Goal: Task Accomplishment & Management: Complete application form

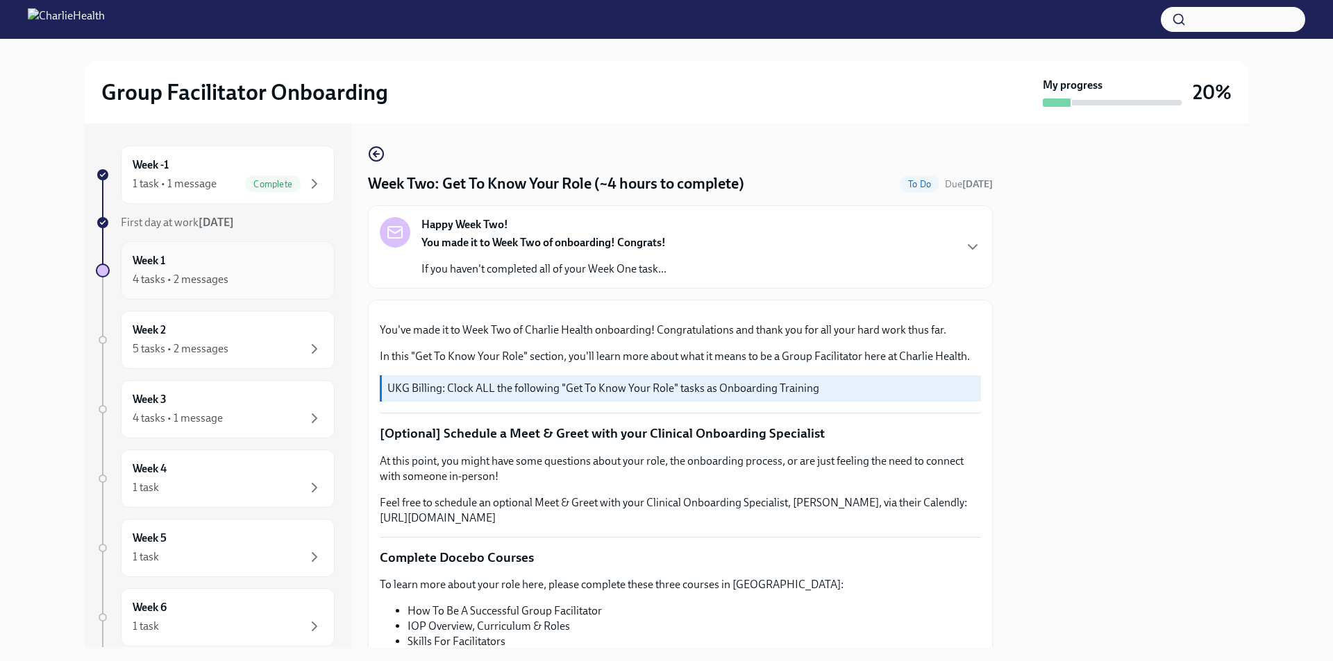
click at [180, 277] on div "4 tasks • 2 messages" at bounding box center [181, 279] width 96 height 15
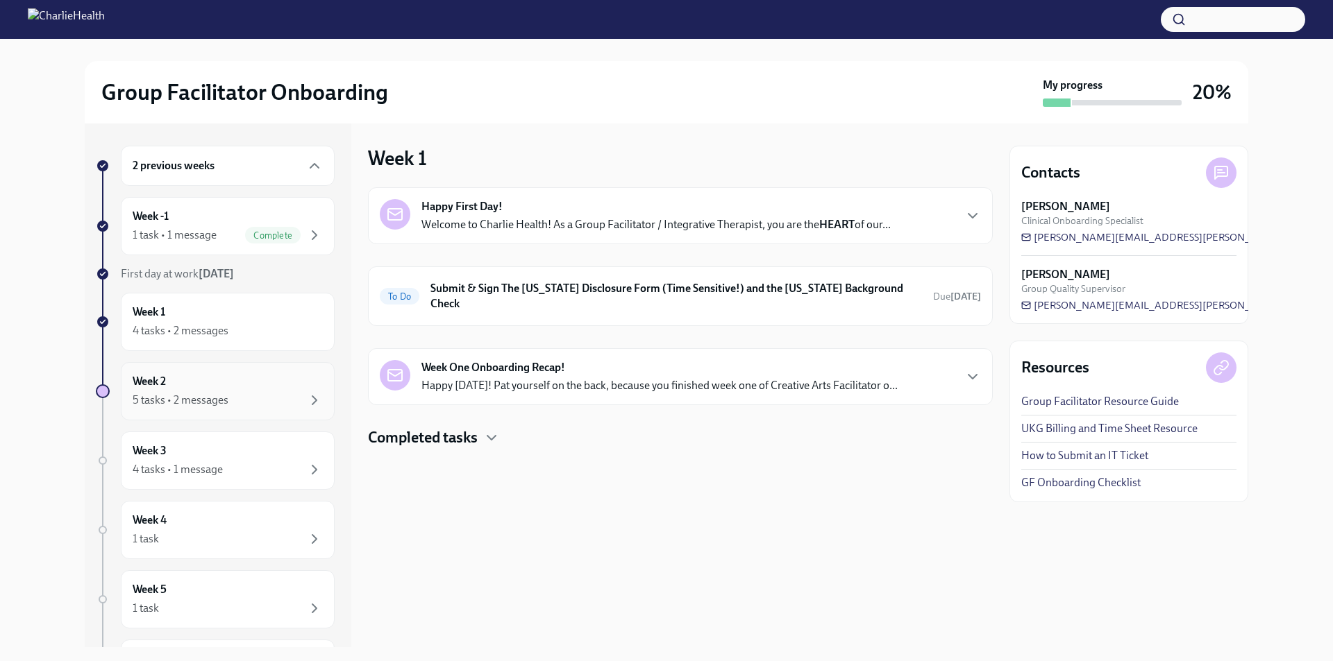
click at [222, 382] on div "Week 2 5 tasks • 2 messages" at bounding box center [228, 391] width 190 height 35
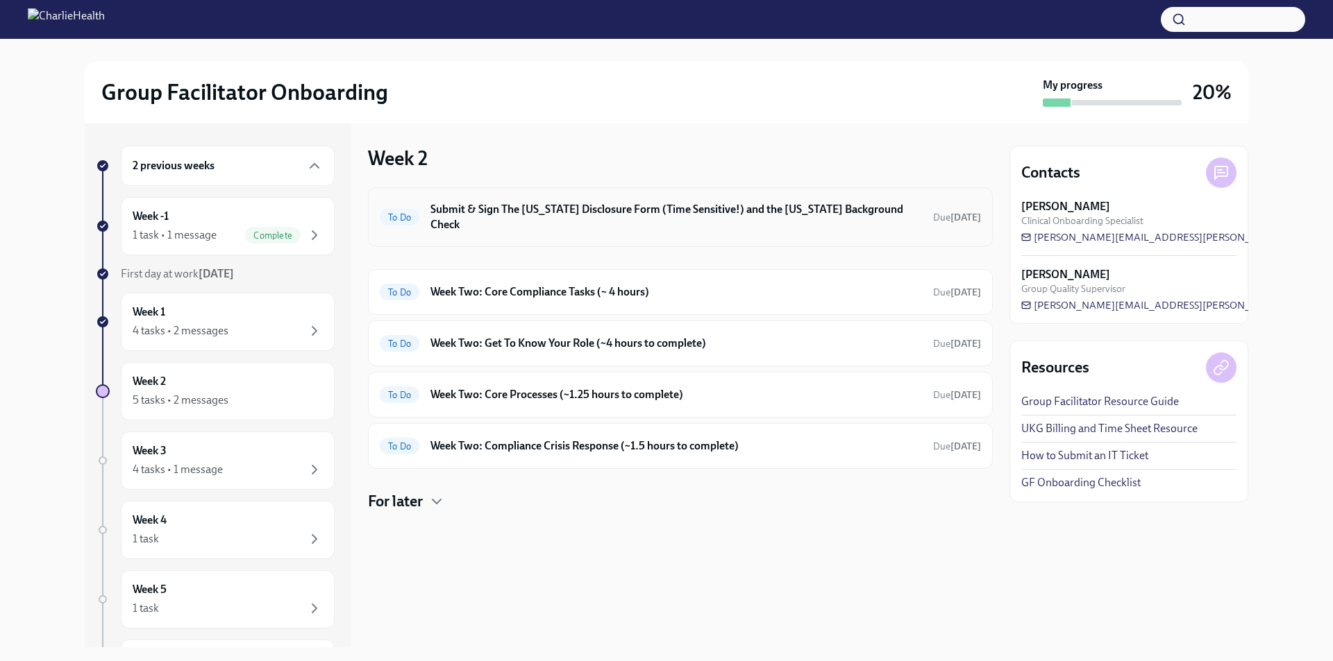
click at [621, 222] on div "To Do Submit & Sign The [US_STATE] Disclosure Form (Time Sensitive!) and the [U…" at bounding box center [680, 217] width 625 height 60
click at [630, 285] on h6 "Week Two: Core Compliance Tasks (~ 4 hours)" at bounding box center [675, 292] width 491 height 15
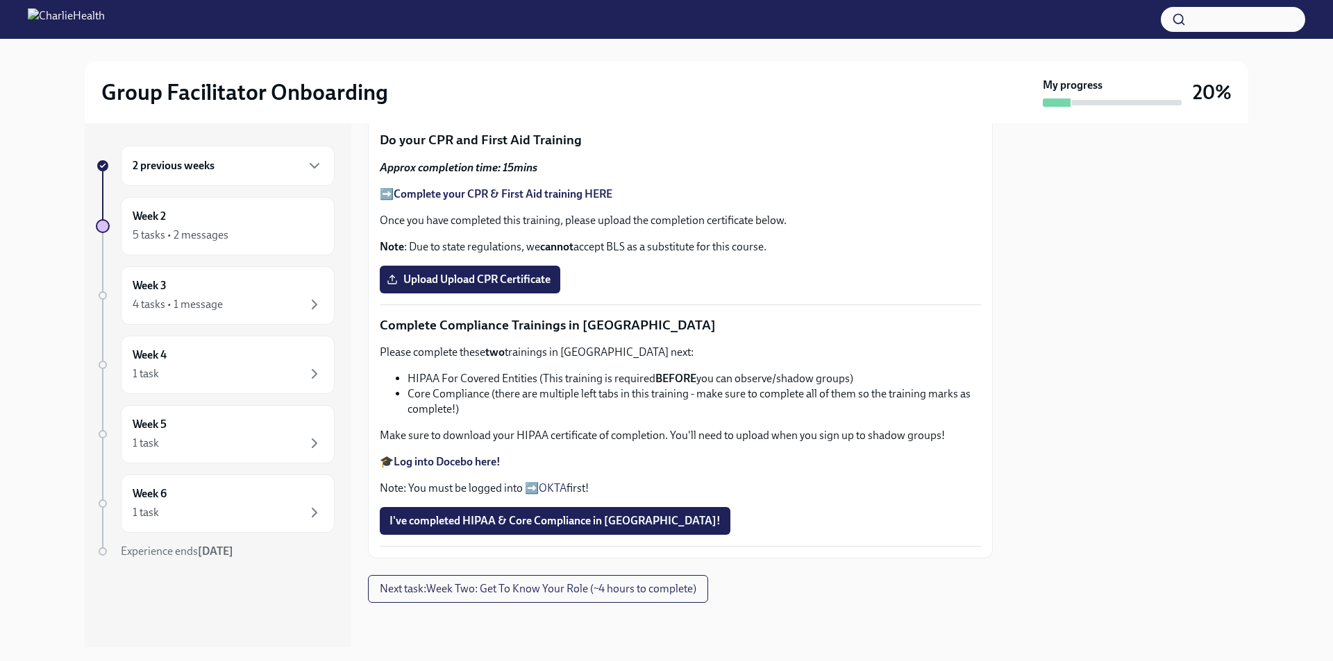
scroll to position [820, 0]
click at [217, 230] on div "5 tasks • 2 messages" at bounding box center [181, 235] width 96 height 15
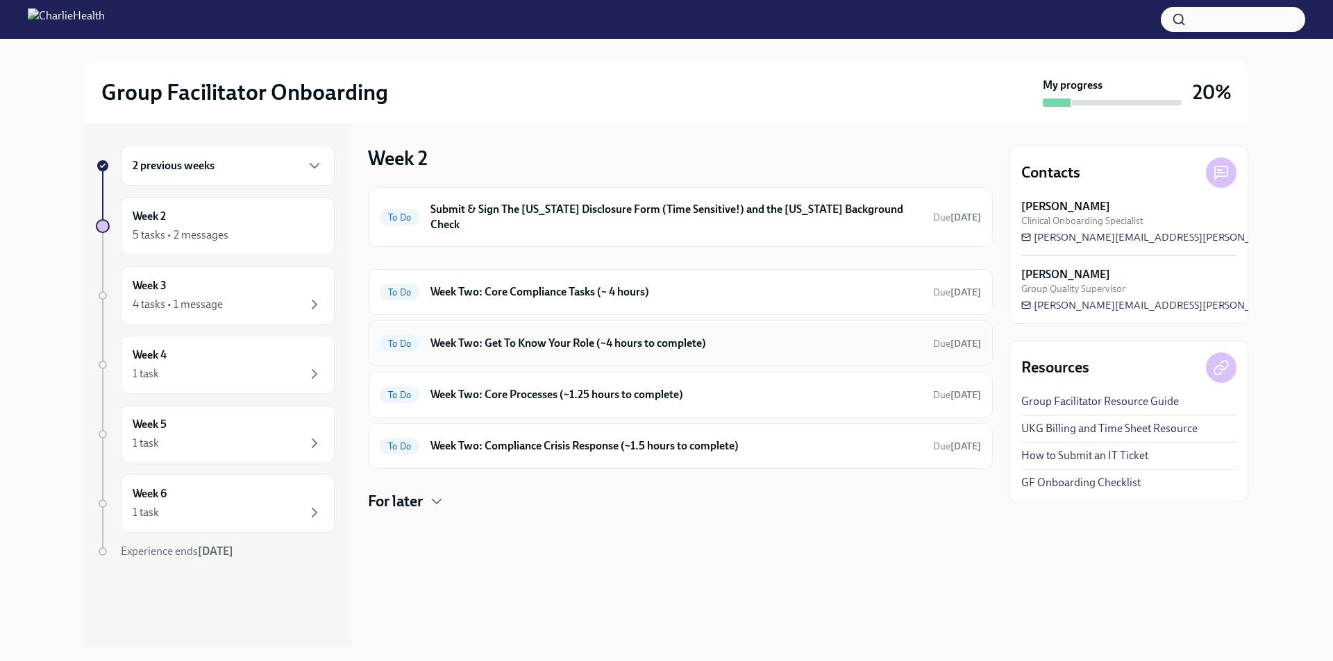
click at [618, 336] on h6 "Week Two: Get To Know Your Role (~4 hours to complete)" at bounding box center [675, 343] width 491 height 15
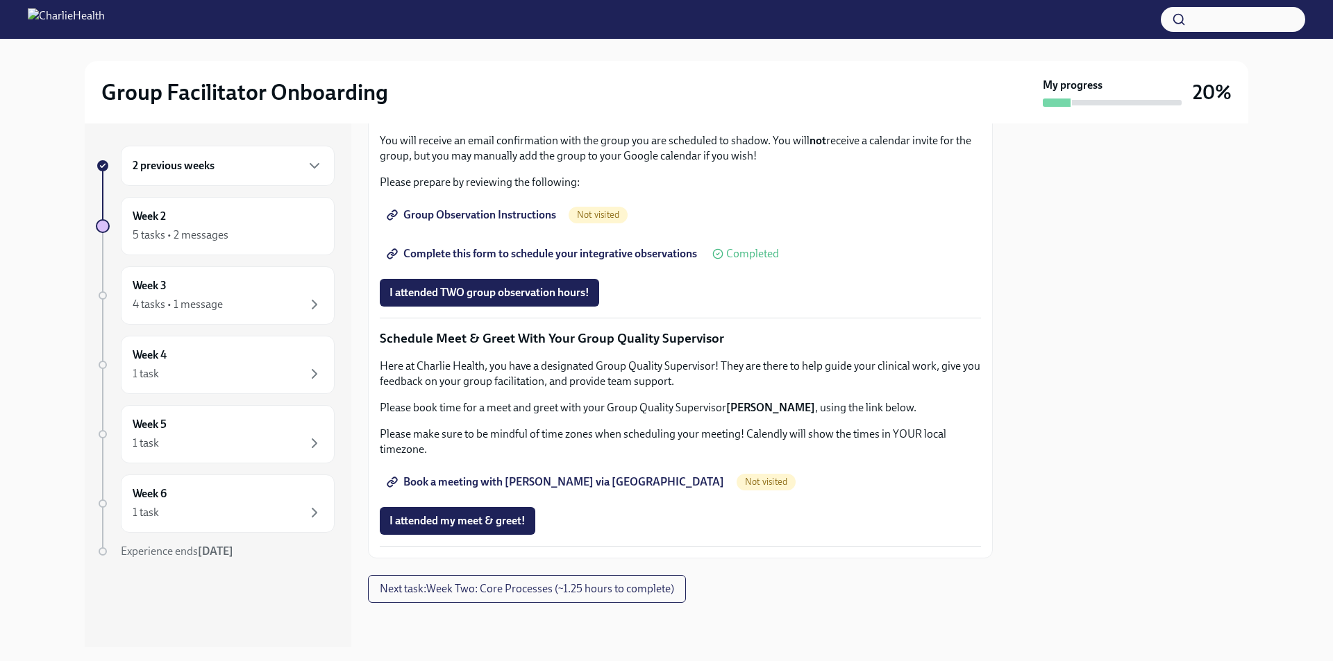
scroll to position [1180, 0]
click at [527, 261] on span "Complete this form to schedule your integrative observations" at bounding box center [542, 254] width 307 height 14
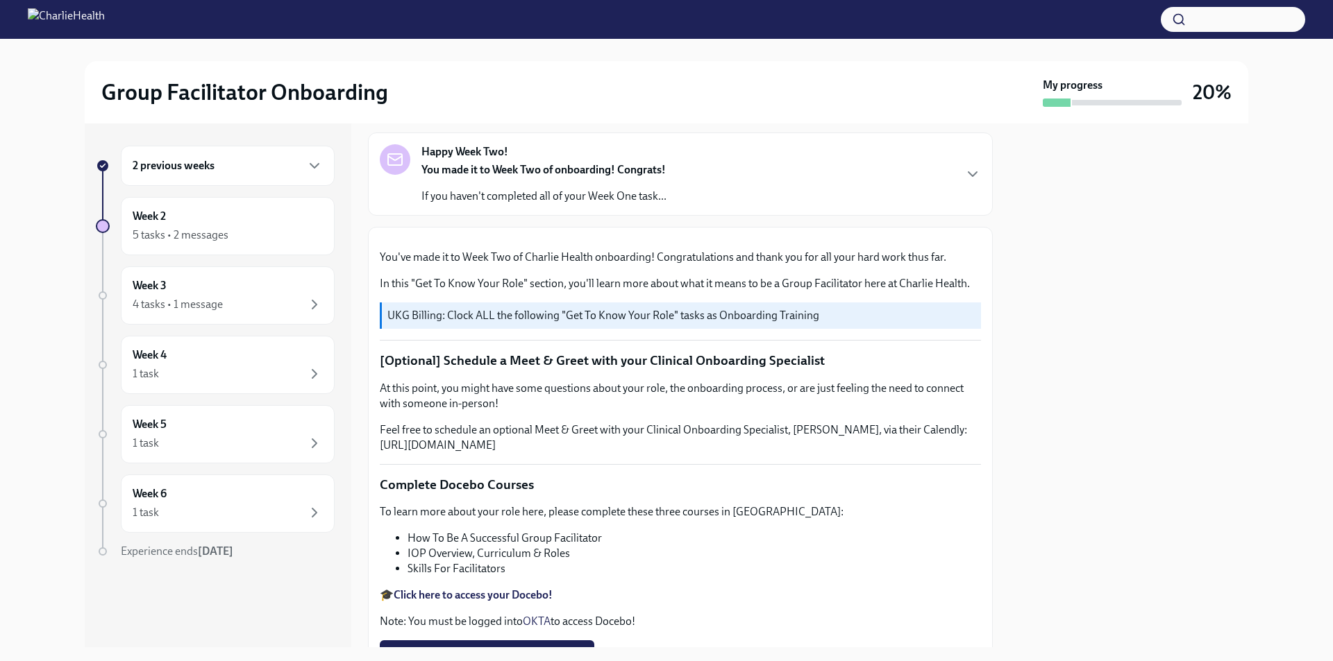
scroll to position [0, 0]
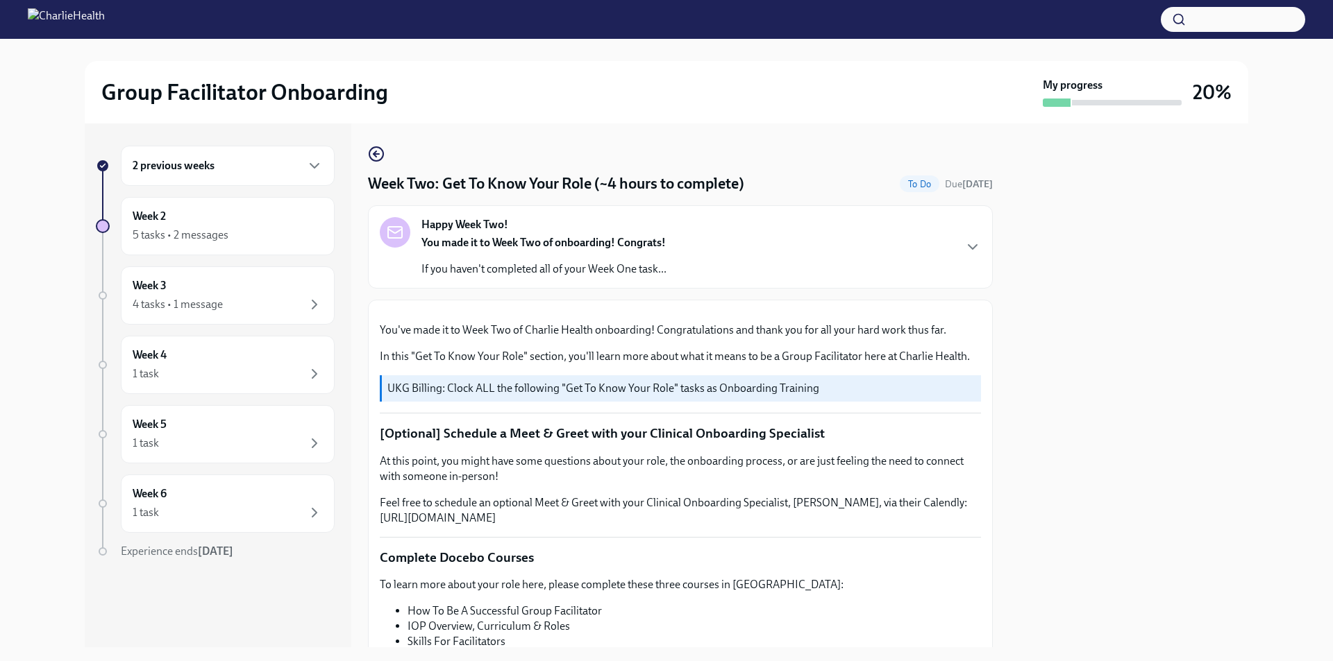
click at [643, 264] on p "If you haven't completed all of your Week One task..." at bounding box center [543, 269] width 245 height 15
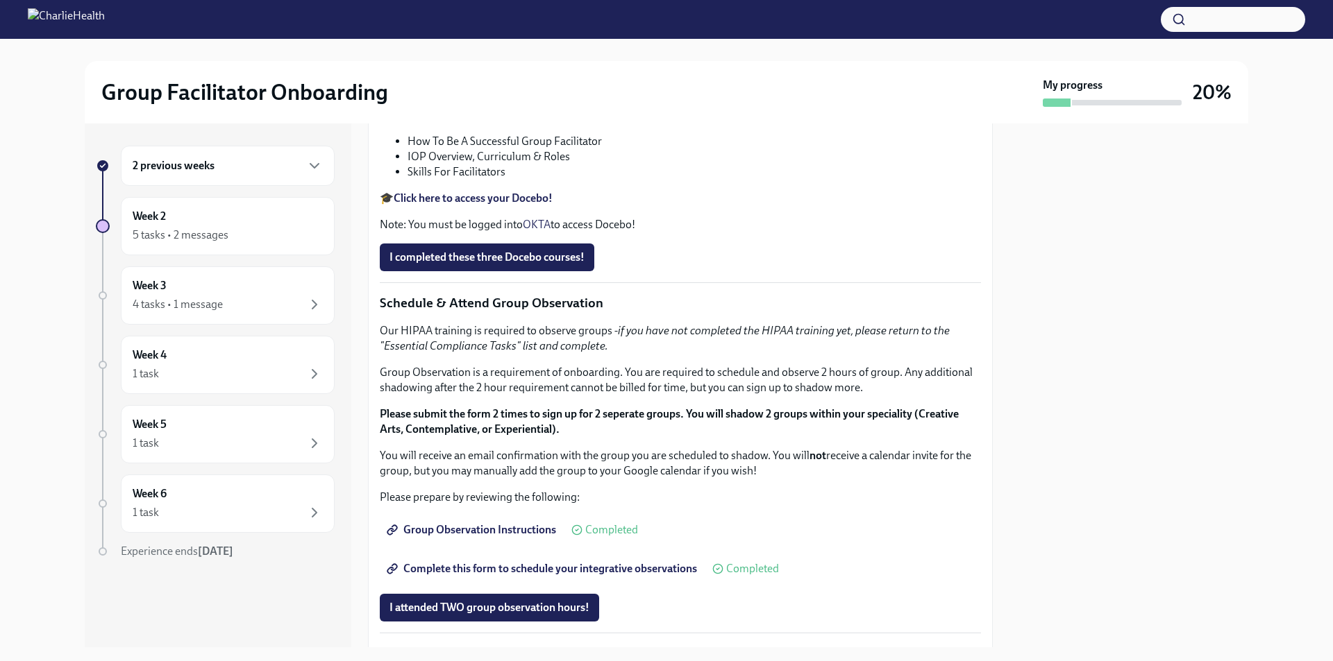
scroll to position [833, 0]
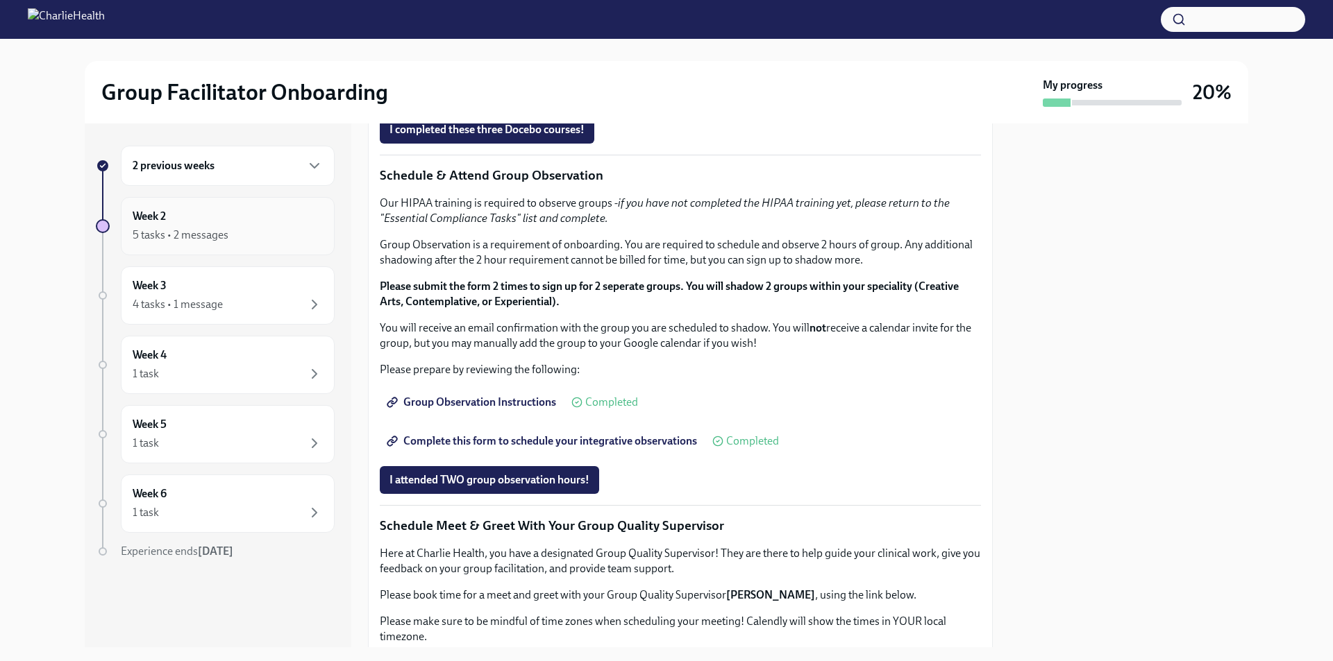
click at [199, 228] on div "5 tasks • 2 messages" at bounding box center [181, 235] width 96 height 15
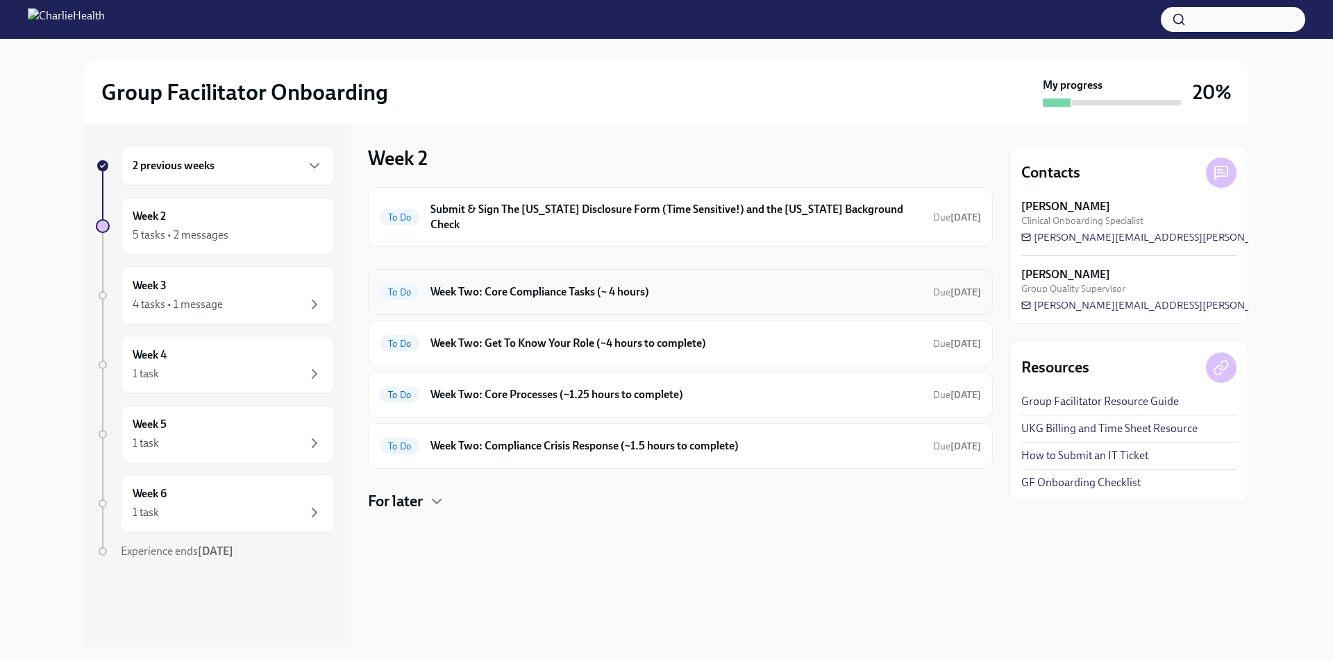
click at [630, 285] on h6 "Week Two: Core Compliance Tasks (~ 4 hours)" at bounding box center [675, 292] width 491 height 15
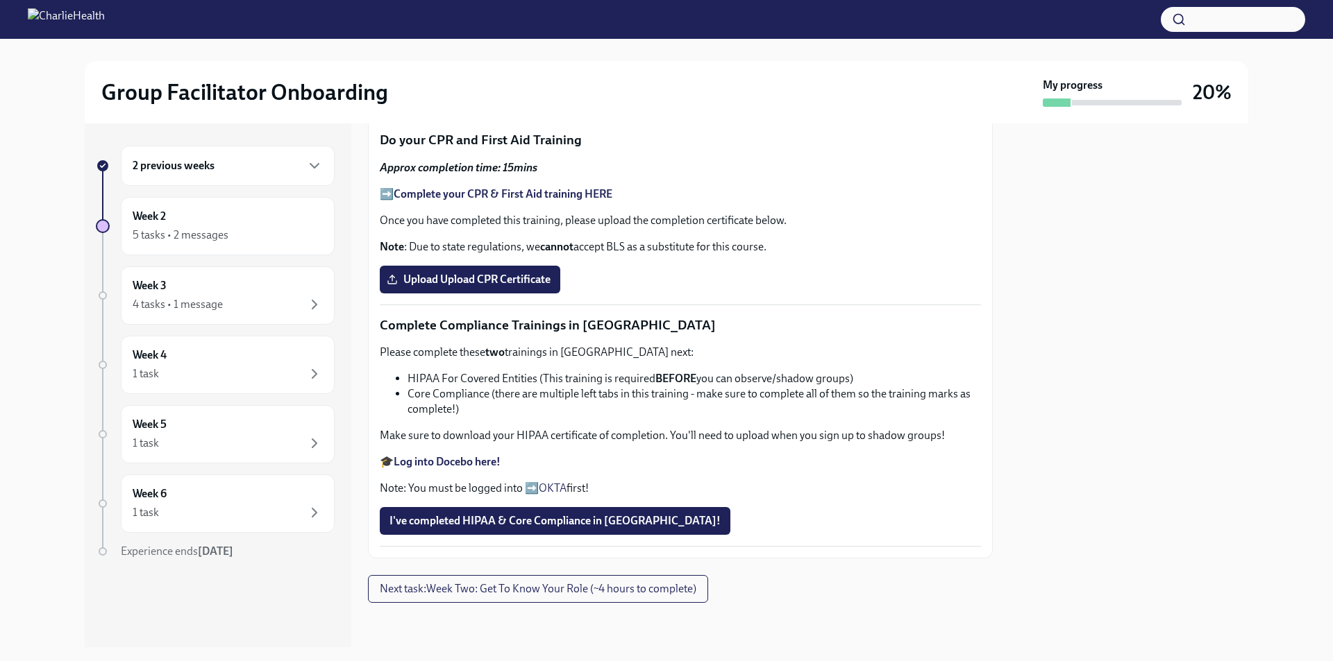
scroll to position [820, 0]
click at [675, 588] on span "Next task : Week Two: Get To Know Your Role (~4 hours to complete)" at bounding box center [538, 589] width 317 height 14
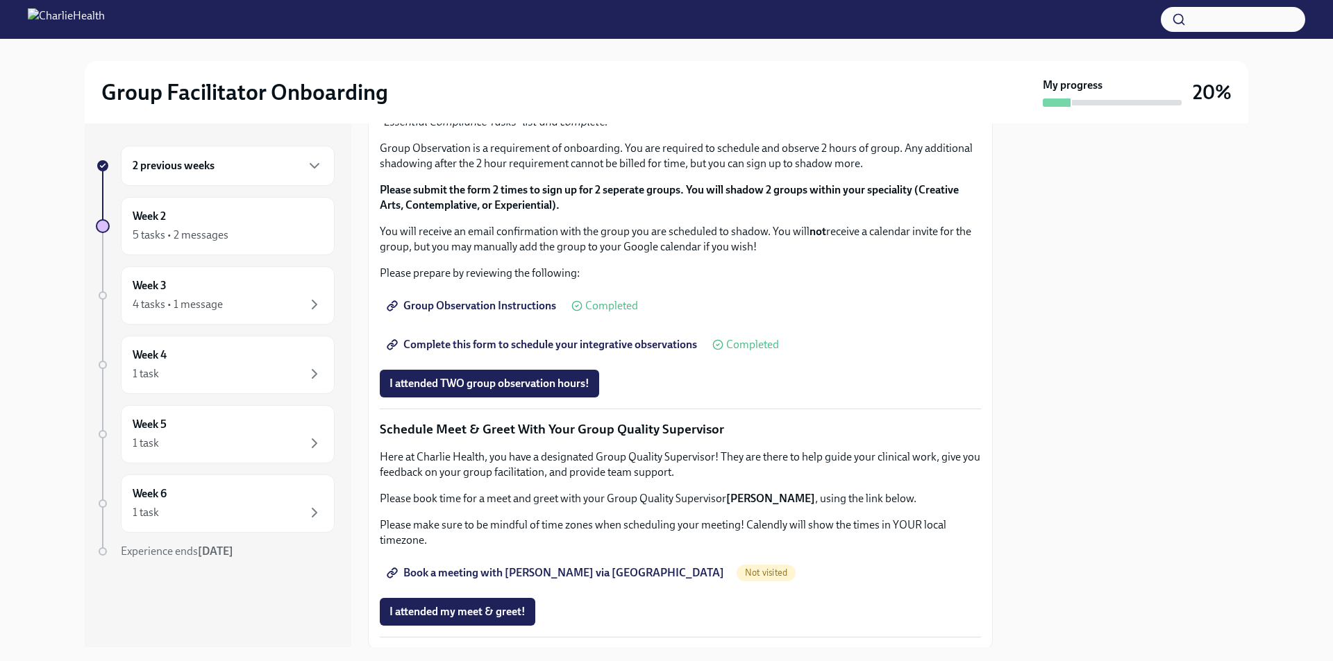
scroll to position [1041, 0]
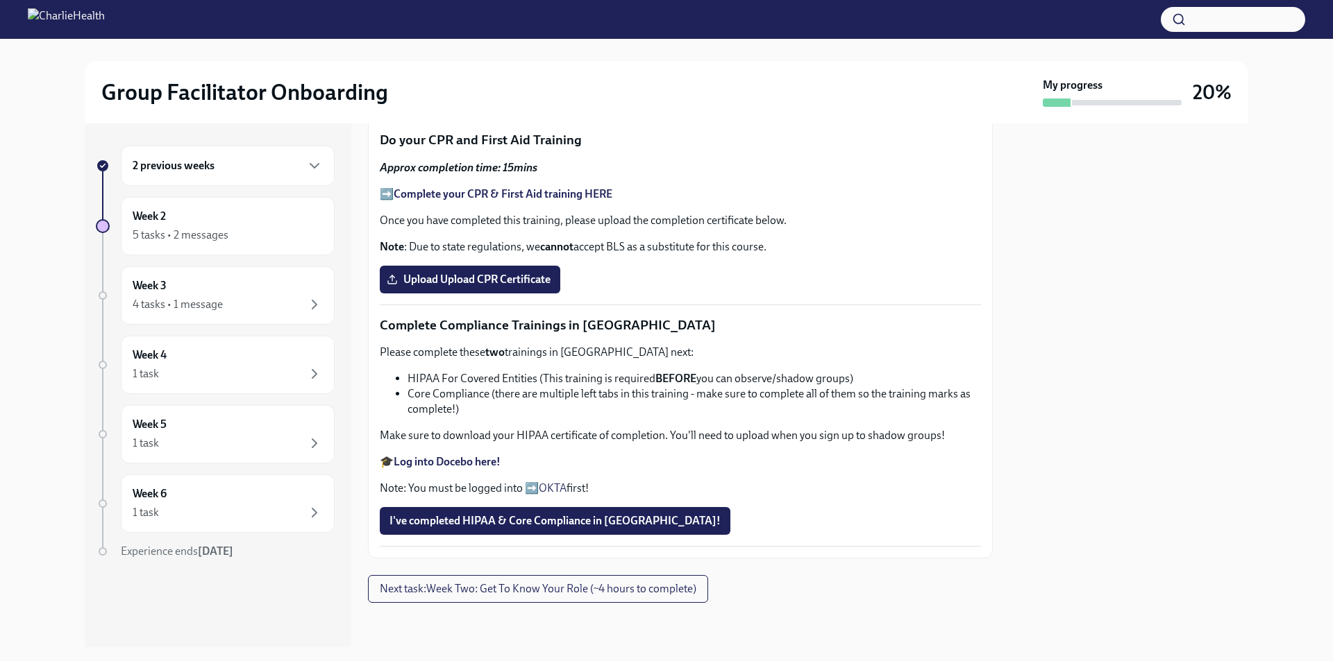
scroll to position [764, 0]
click at [446, 201] on strong "Complete your CPR & First Aid training HERE" at bounding box center [503, 193] width 219 height 13
click at [572, 591] on span "Next task : Week Two: Get To Know Your Role (~4 hours to complete)" at bounding box center [538, 589] width 317 height 14
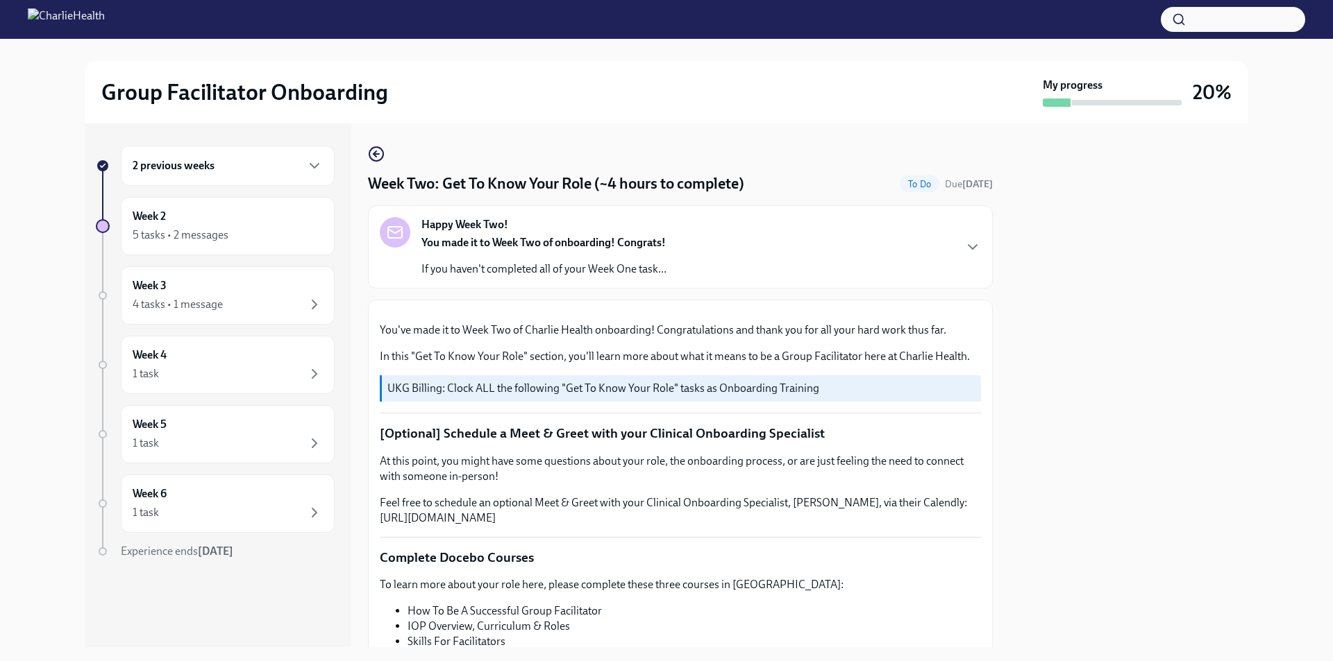
click at [557, 271] on p "If you haven't completed all of your Week One task..." at bounding box center [543, 269] width 245 height 15
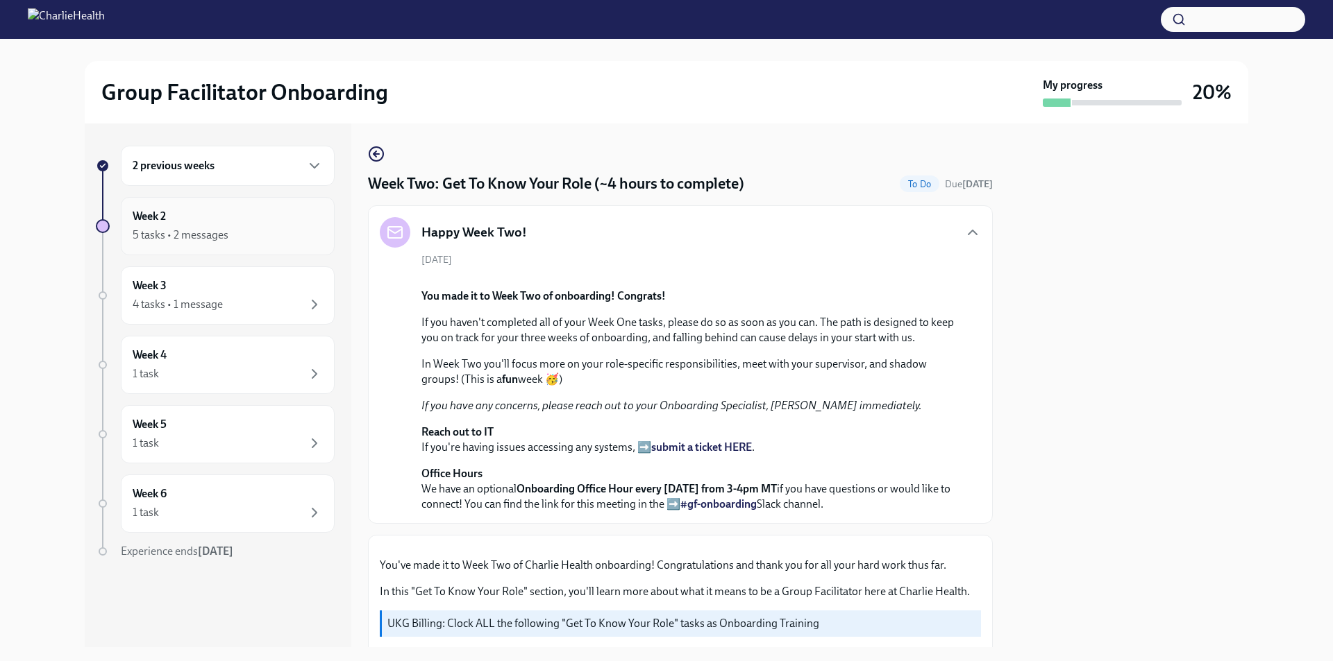
click at [173, 243] on div "5 tasks • 2 messages" at bounding box center [228, 235] width 190 height 17
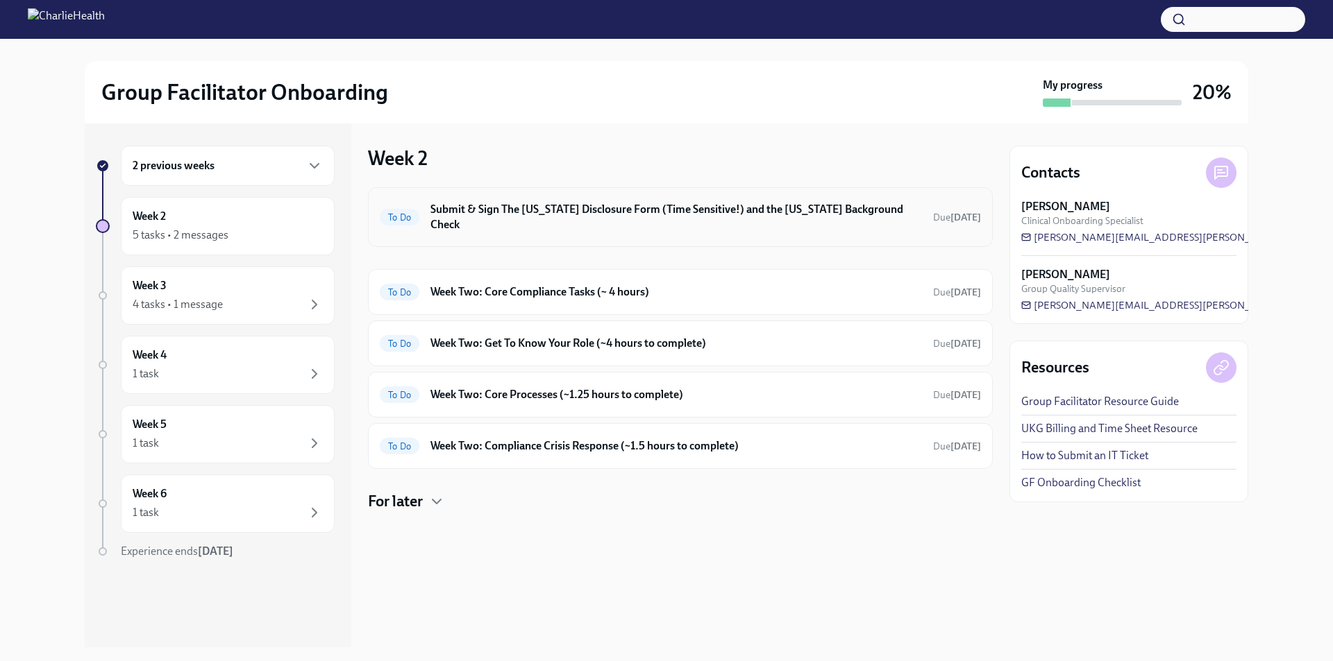
click at [519, 215] on h6 "Submit & Sign The [US_STATE] Disclosure Form (Time Sensitive!) and the [US_STAT…" at bounding box center [675, 217] width 491 height 31
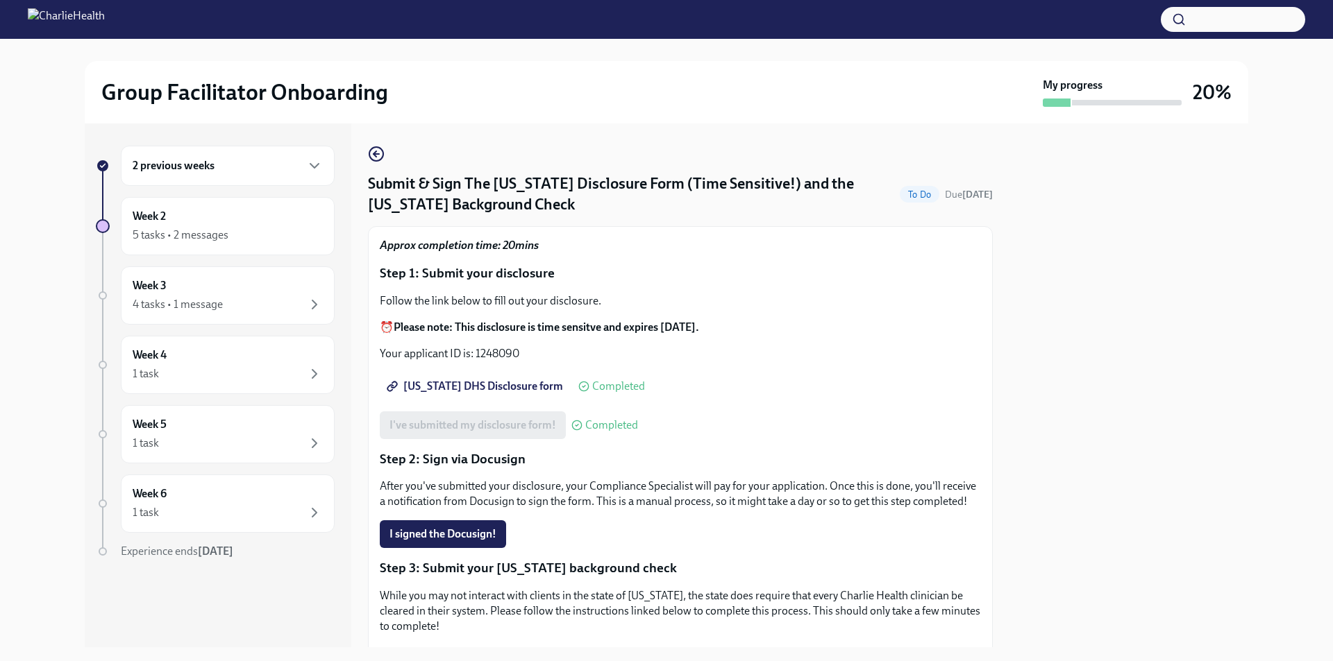
click at [231, 176] on div "2 previous weeks" at bounding box center [228, 166] width 214 height 40
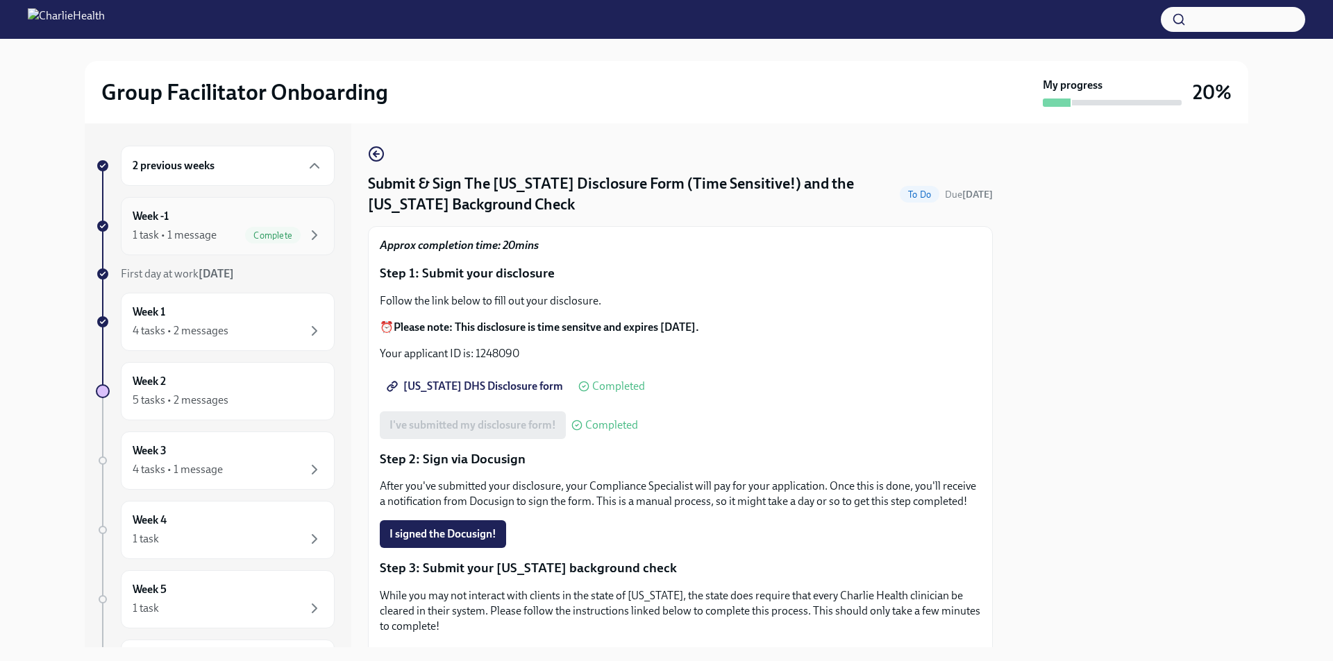
click at [214, 223] on div "Week -1 1 task • 1 message Complete" at bounding box center [228, 226] width 190 height 35
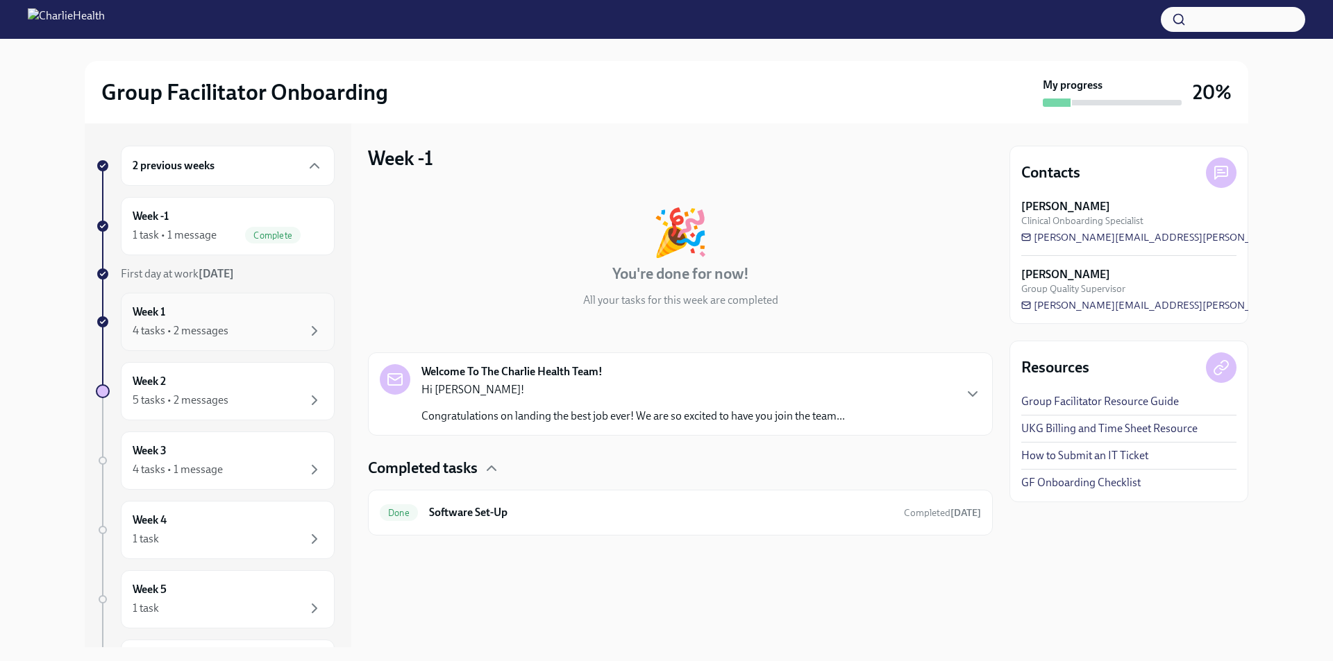
click at [220, 326] on div "4 tasks • 2 messages" at bounding box center [181, 330] width 96 height 15
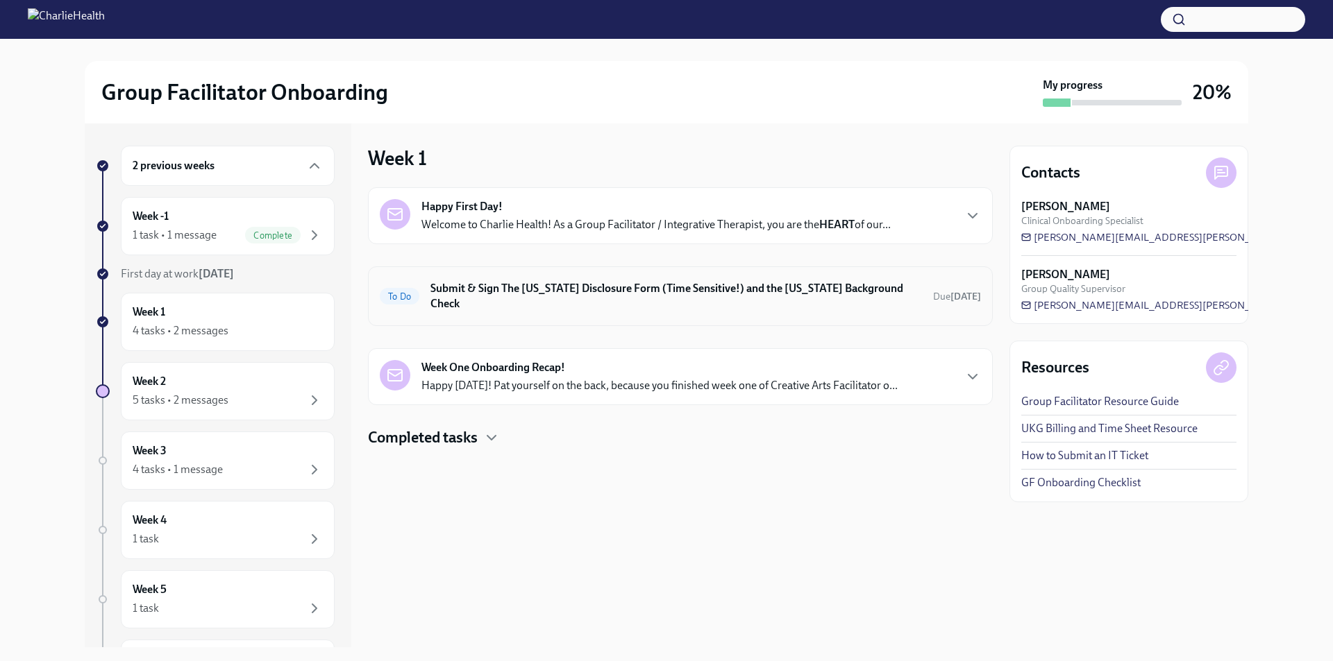
click at [560, 283] on h6 "Submit & Sign The [US_STATE] Disclosure Form (Time Sensitive!) and the [US_STAT…" at bounding box center [675, 296] width 491 height 31
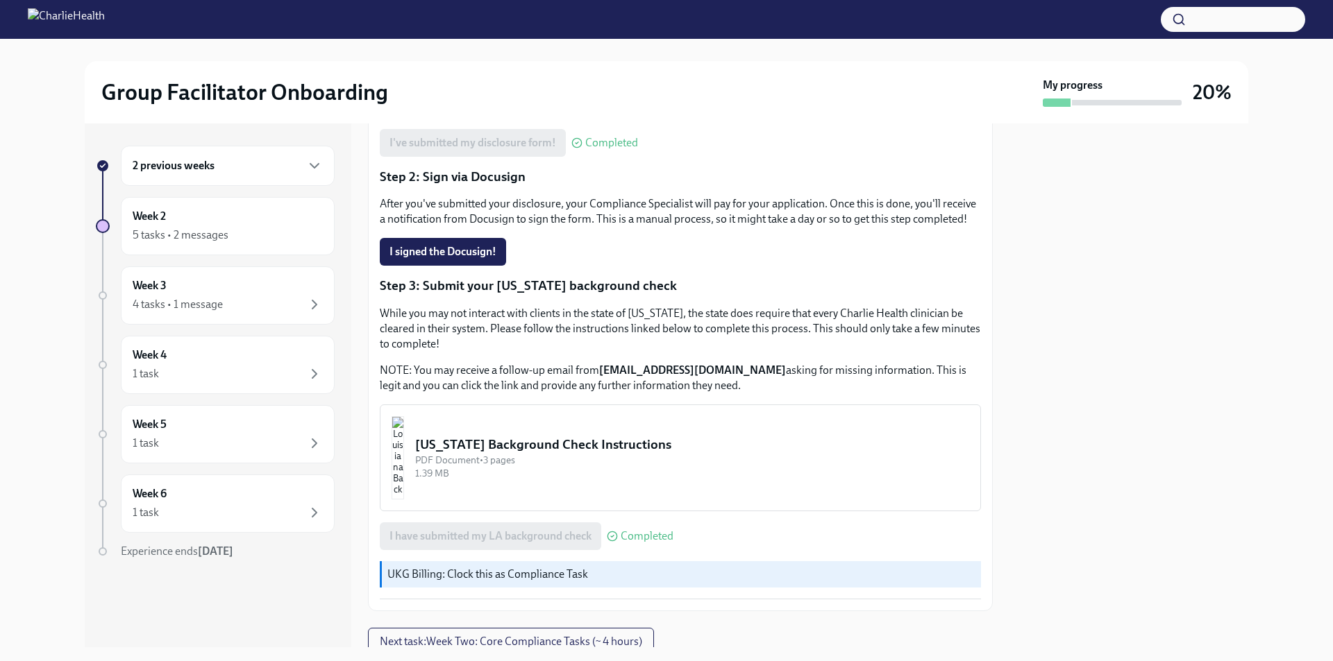
scroll to position [351, 0]
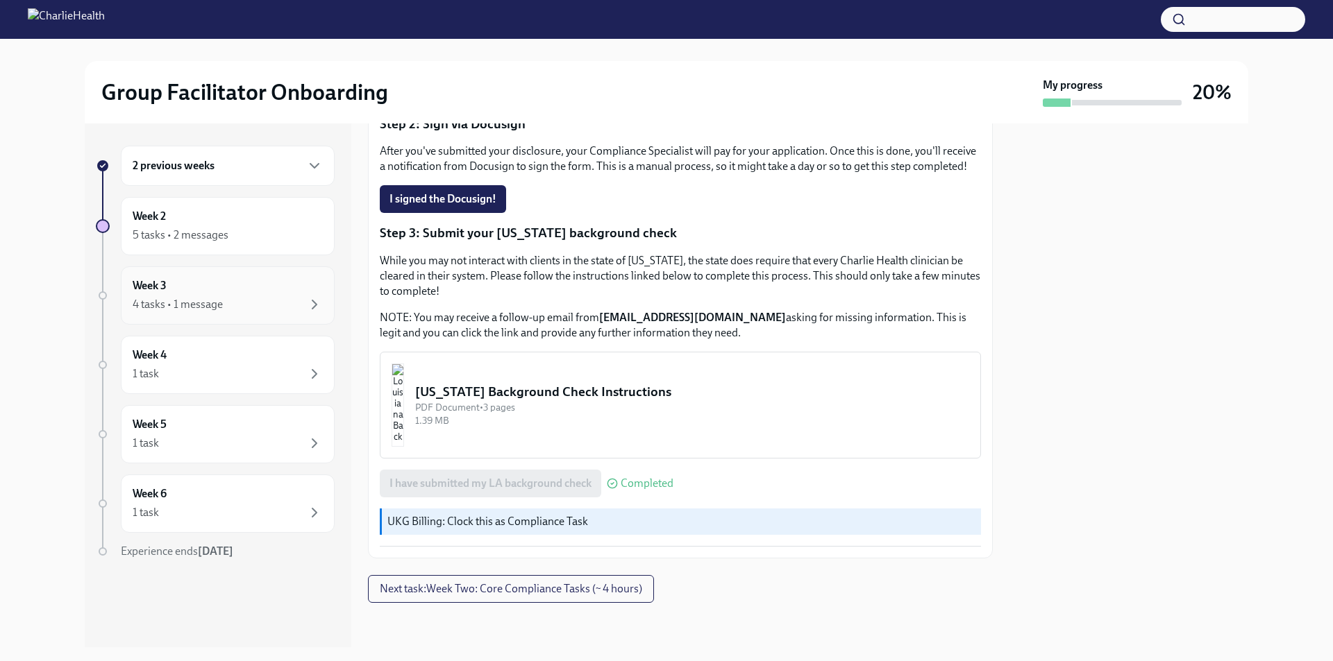
click at [165, 289] on h6 "Week 3" at bounding box center [150, 285] width 34 height 15
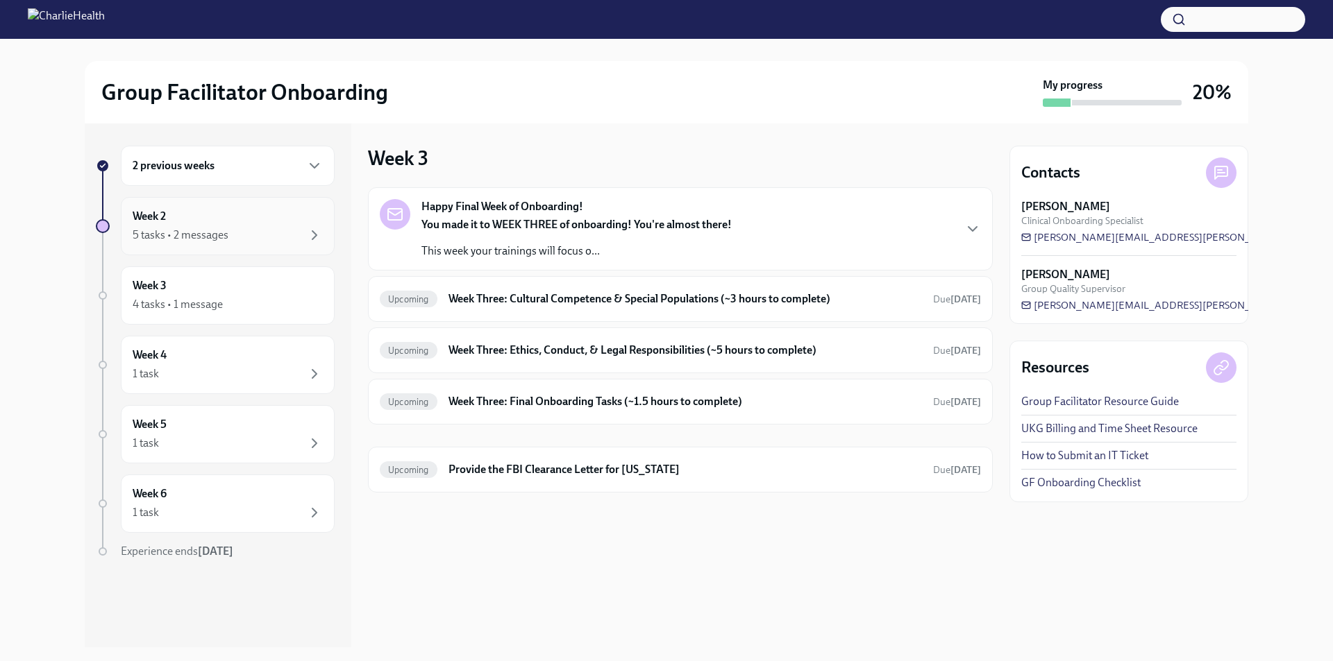
click at [221, 239] on div "5 tasks • 2 messages" at bounding box center [181, 235] width 96 height 15
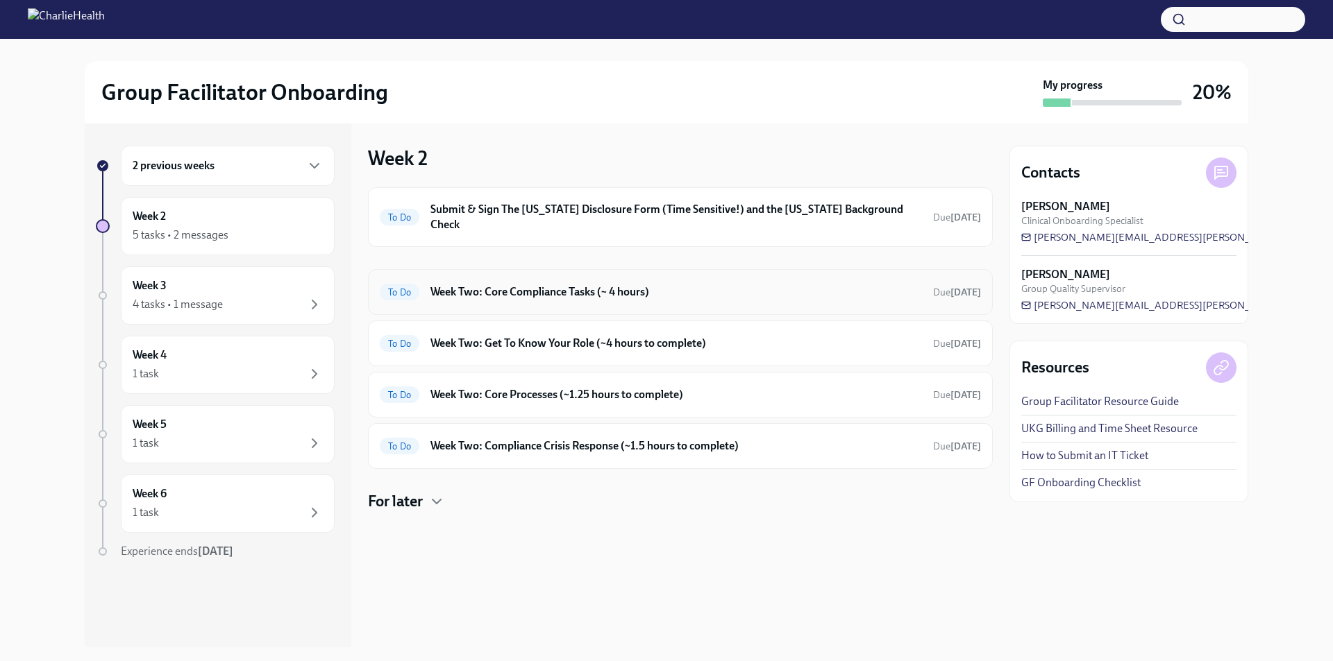
click at [609, 281] on div "To Do Week Two: Core Compliance Tasks (~ 4 hours) Due [DATE]" at bounding box center [680, 292] width 601 height 22
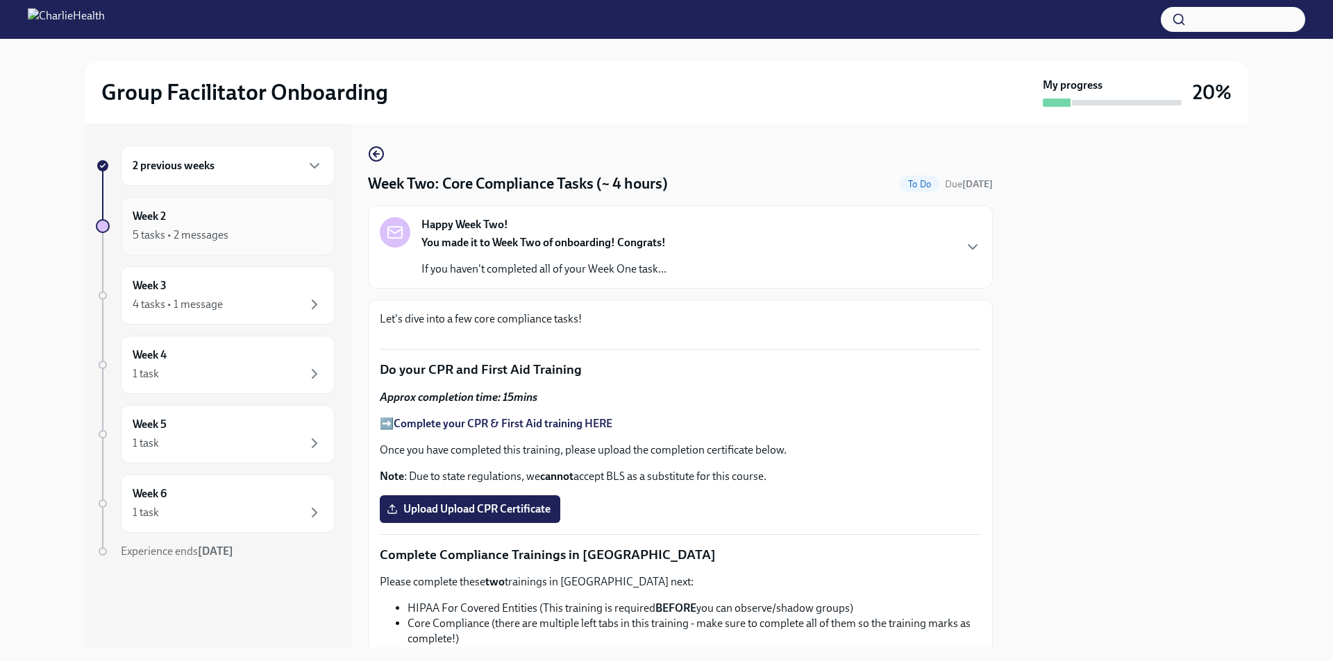
click at [189, 240] on div "5 tasks • 2 messages" at bounding box center [181, 235] width 96 height 15
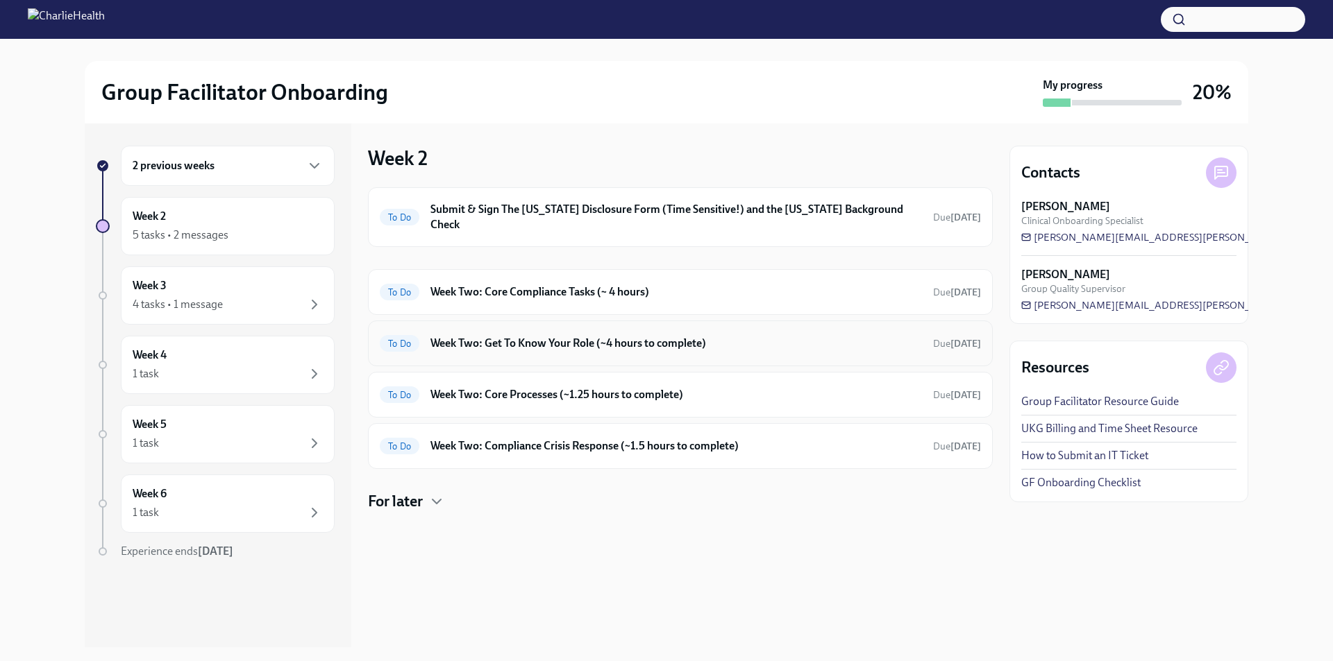
click at [566, 336] on h6 "Week Two: Get To Know Your Role (~4 hours to complete)" at bounding box center [675, 343] width 491 height 15
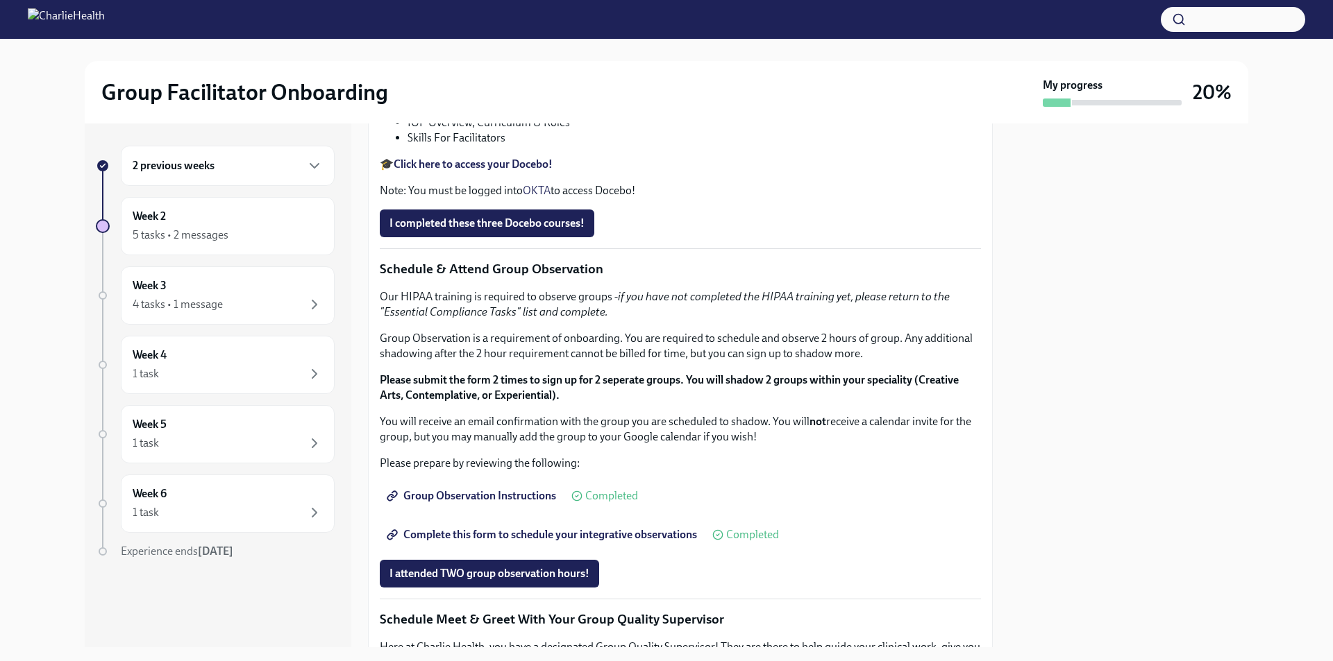
scroll to position [625, 0]
